Goal: Task Accomplishment & Management: Use online tool/utility

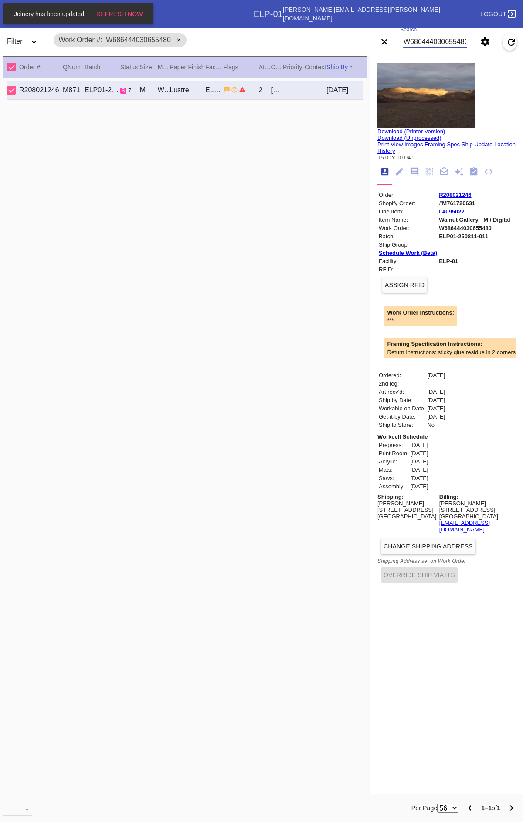
scroll to position [0, 2]
type input "W188612487933456"
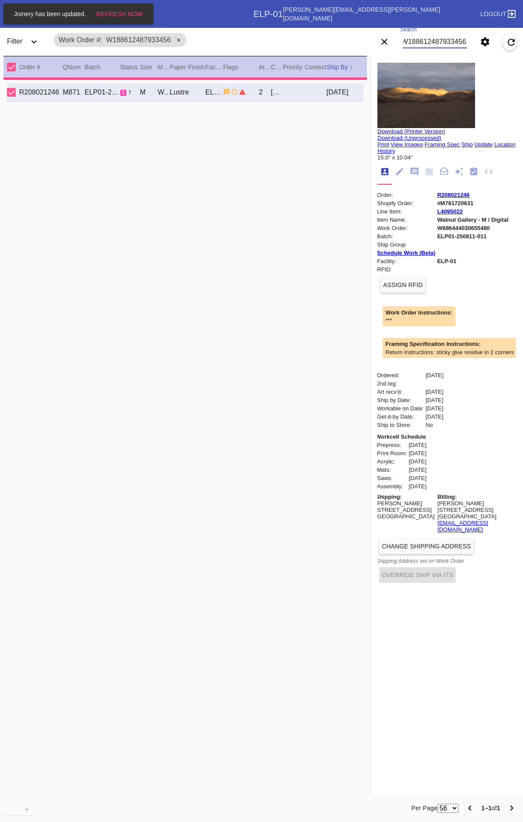
type input "2.5"
type input "8.75"
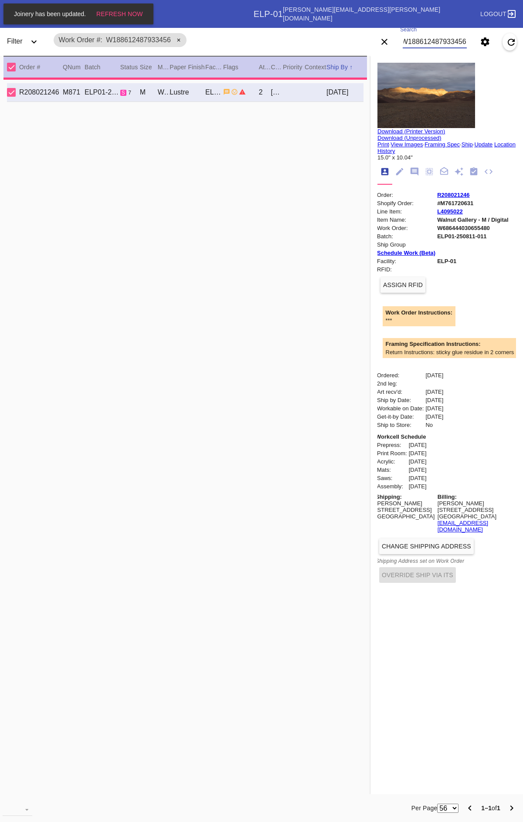
type input "11.125"
type input "[DATE]"
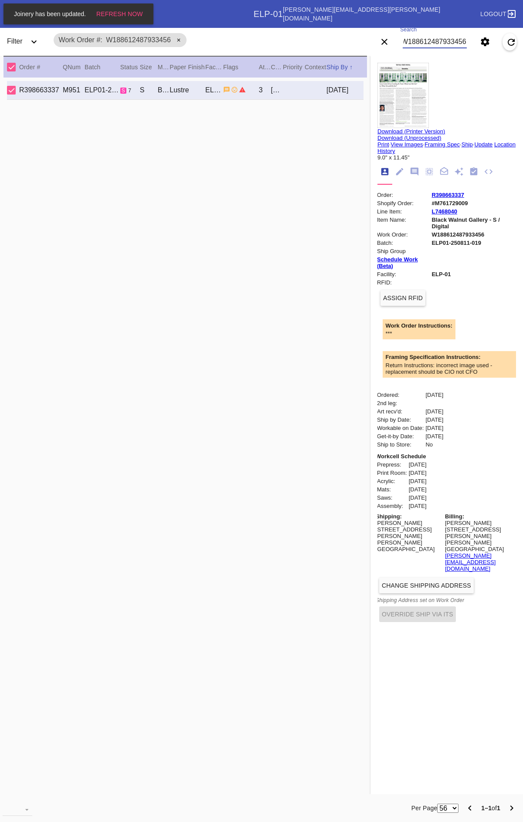
click at [449, 362] on div "Return Instructions: incorrect image used - replacement should be CIO not CFO" at bounding box center [451, 368] width 133 height 13
click at [441, 362] on div "Return Instructions: incorrect image used - replacement should be CIO not CFO" at bounding box center [451, 368] width 133 height 13
click at [445, 362] on div "Return Instructions: incorrect image used - replacement should be CIO not CFO" at bounding box center [451, 368] width 133 height 13
copy div "Framing Specification Instructions: Return Instructions: incorrect image used -…"
